Goal: Download file/media

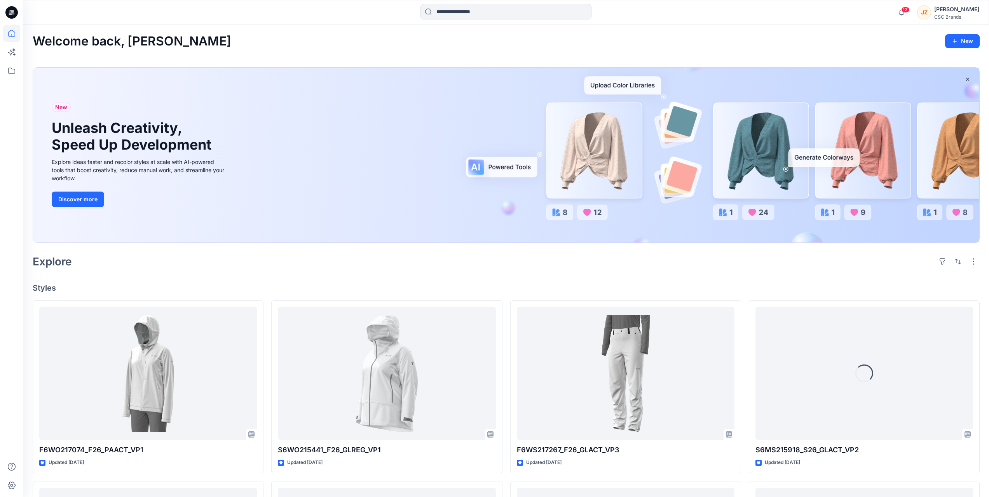
click at [240, 267] on div "Explore" at bounding box center [506, 261] width 947 height 19
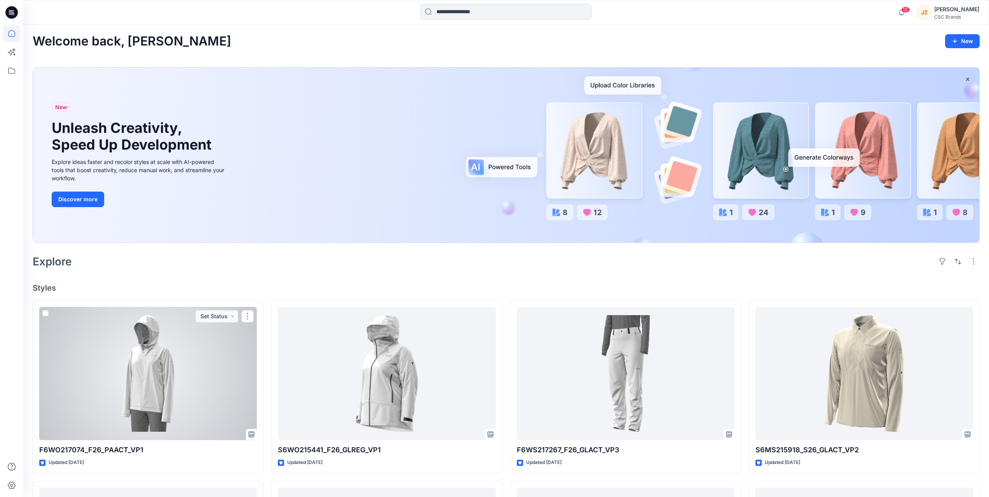
click at [171, 366] on div at bounding box center [148, 373] width 218 height 133
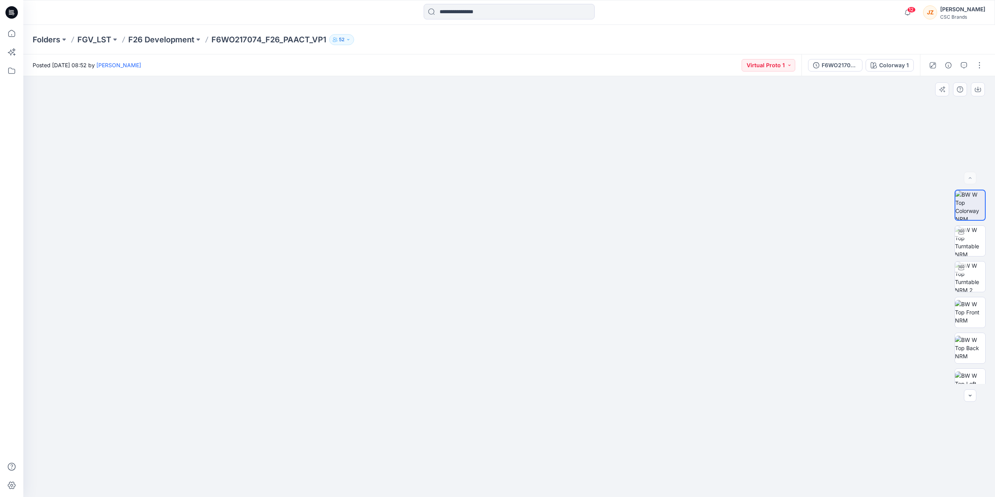
drag, startPoint x: 495, startPoint y: 336, endPoint x: 474, endPoint y: 249, distance: 89.9
click at [474, 249] on img at bounding box center [509, 273] width 448 height 448
click at [967, 312] on img at bounding box center [970, 312] width 30 height 24
drag, startPoint x: 516, startPoint y: 356, endPoint x: 503, endPoint y: 220, distance: 137.4
click at [503, 220] on img at bounding box center [509, 255] width 483 height 483
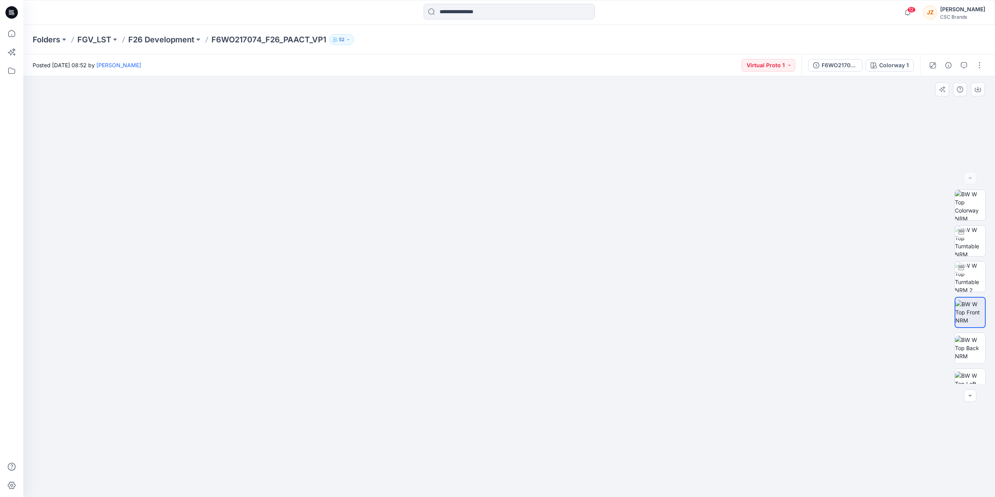
drag, startPoint x: 486, startPoint y: 375, endPoint x: 394, endPoint y: 140, distance: 252.7
click at [394, 140] on img at bounding box center [508, 244] width 505 height 505
click at [971, 348] on img at bounding box center [970, 348] width 30 height 24
drag, startPoint x: 560, startPoint y: 387, endPoint x: 453, endPoint y: 200, distance: 215.5
click at [434, 208] on img at bounding box center [508, 244] width 505 height 505
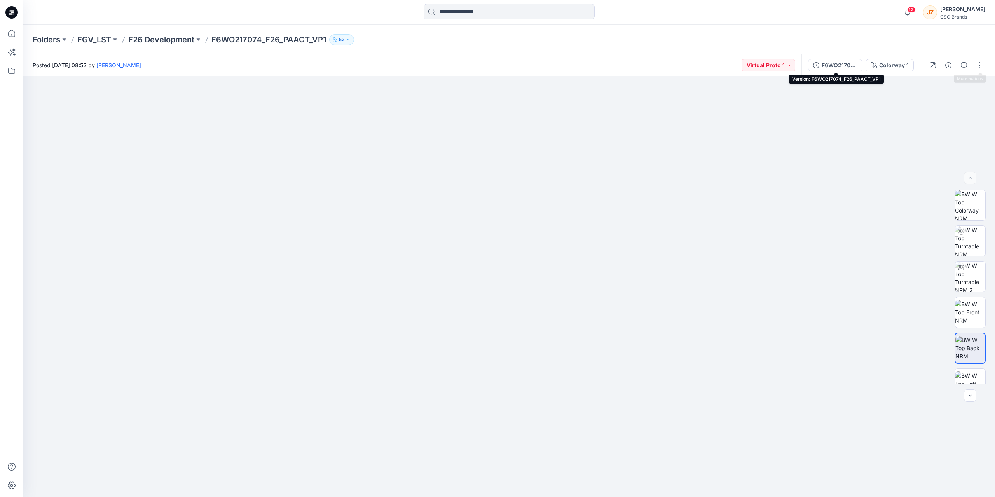
click at [834, 63] on div "F6WO217074_F26_PAACT_VP1" at bounding box center [839, 65] width 36 height 9
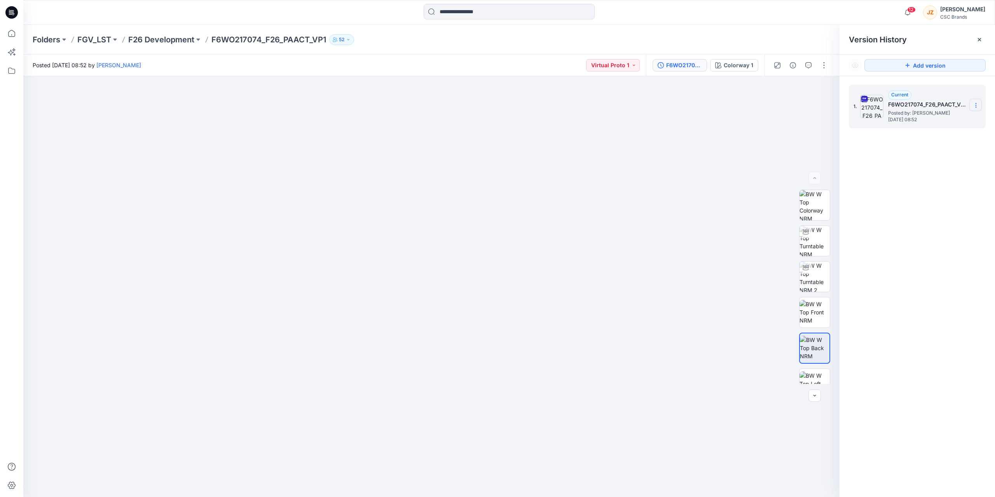
click at [975, 106] on icon at bounding box center [975, 105] width 6 height 6
drag, startPoint x: 930, startPoint y: 226, endPoint x: 906, endPoint y: 172, distance: 59.0
click at [930, 225] on div "1. Current F6WO217074_F26_PAACT_VP1 Posted by: [PERSON_NAME] [DATE] 08:52 Downl…" at bounding box center [916, 292] width 155 height 432
click at [974, 102] on section at bounding box center [975, 105] width 12 height 12
click at [945, 124] on span "Download Source BW File" at bounding box center [936, 120] width 65 height 9
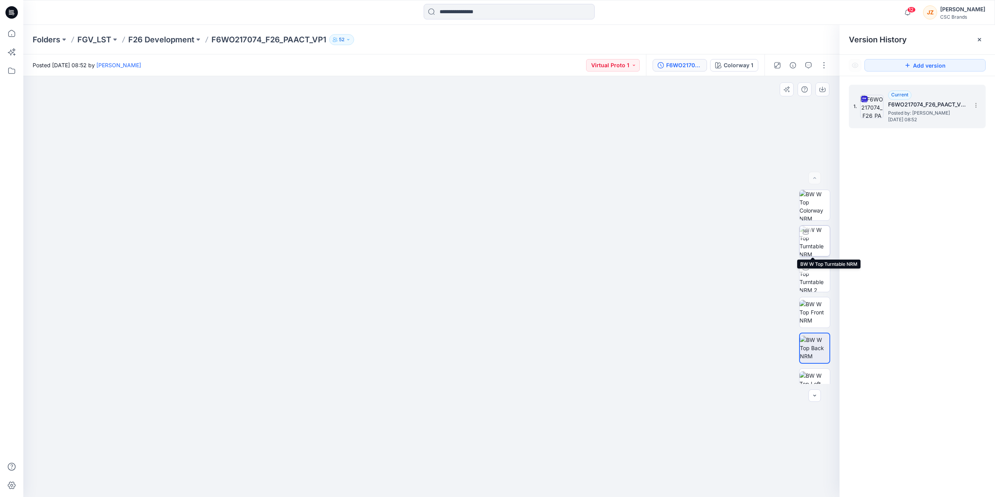
click at [815, 240] on img at bounding box center [814, 241] width 30 height 30
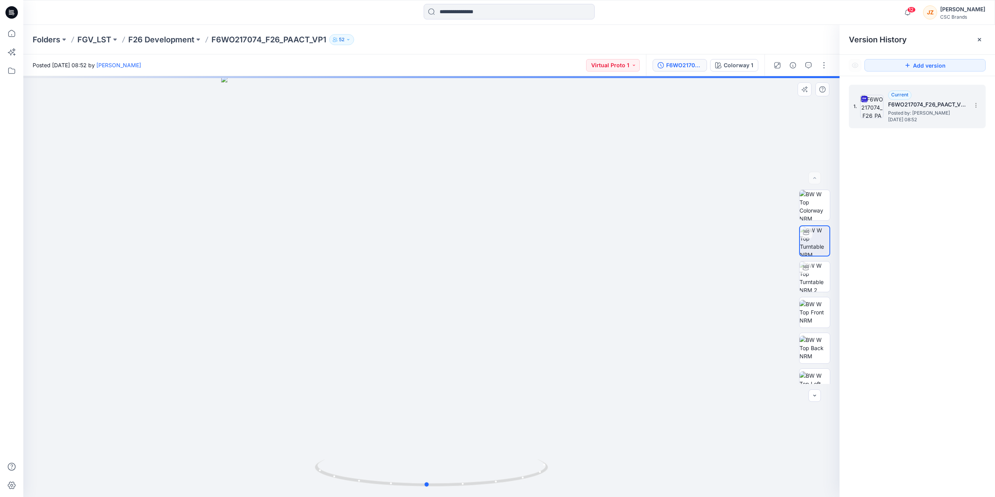
drag, startPoint x: 438, startPoint y: 304, endPoint x: 434, endPoint y: 221, distance: 83.3
click at [434, 221] on div at bounding box center [431, 286] width 816 height 421
click at [813, 350] on img at bounding box center [814, 348] width 30 height 24
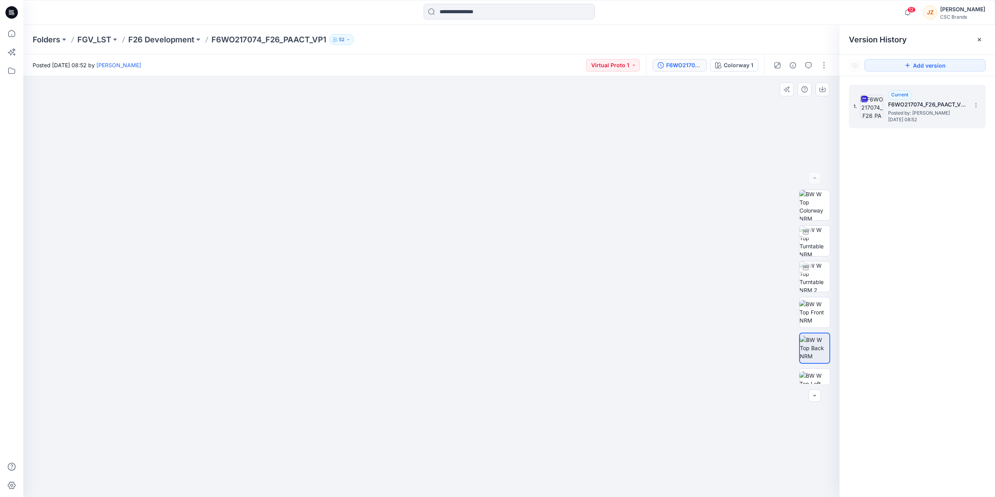
drag, startPoint x: 454, startPoint y: 272, endPoint x: 447, endPoint y: 203, distance: 69.5
click at [447, 203] on img at bounding box center [431, 244] width 505 height 505
